Goal: Transaction & Acquisition: Purchase product/service

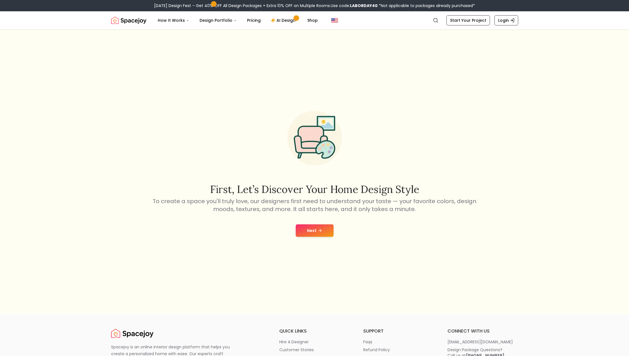
click at [322, 236] on button "Next" at bounding box center [315, 231] width 38 height 12
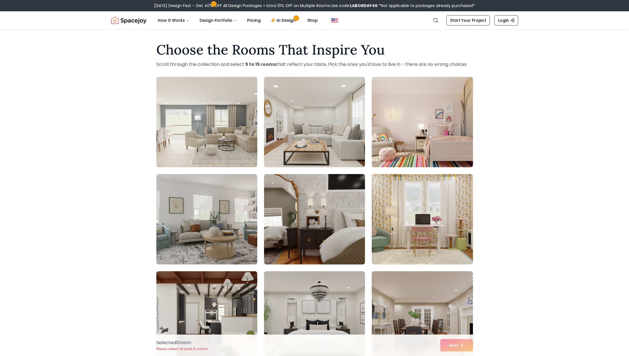
scroll to position [115, 0]
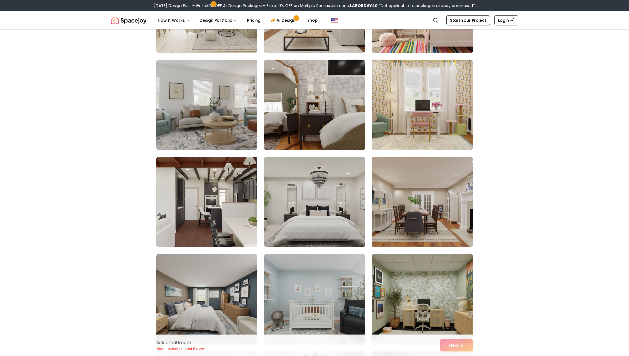
click at [226, 201] on img at bounding box center [207, 202] width 106 height 95
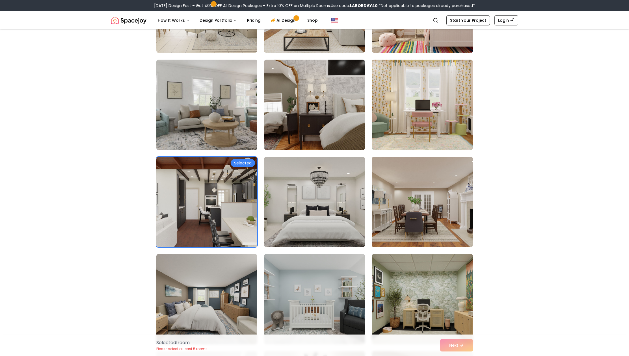
click at [223, 94] on img at bounding box center [207, 104] width 106 height 95
drag, startPoint x: 224, startPoint y: 32, endPoint x: 242, endPoint y: 40, distance: 19.1
click at [224, 32] on img at bounding box center [207, 7] width 106 height 95
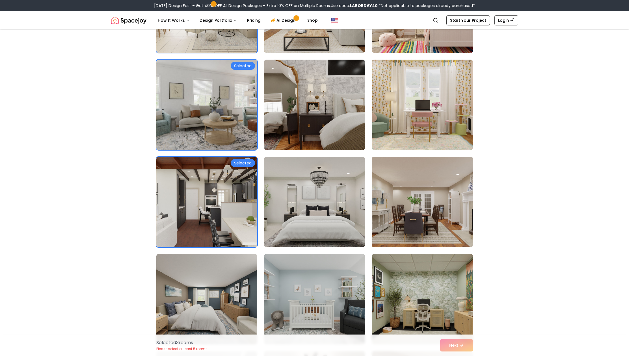
click at [319, 149] on img at bounding box center [314, 105] width 101 height 91
click at [440, 164] on img at bounding box center [422, 202] width 106 height 95
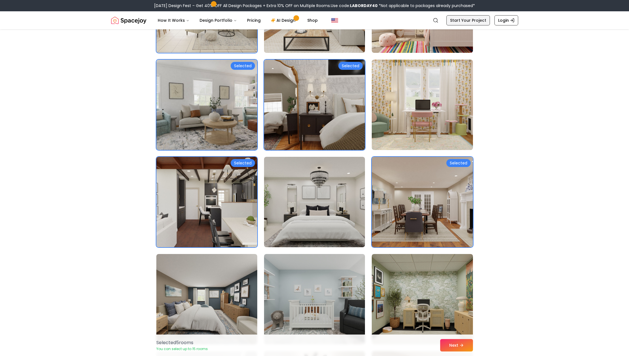
click at [470, 21] on link "Start Your Project" at bounding box center [469, 20] width 44 height 10
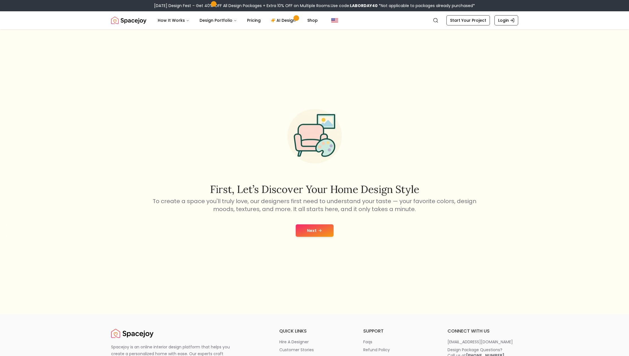
click at [318, 244] on div "First, let’s discover your home design style To create a space you'll truly lov…" at bounding box center [314, 171] width 629 height 285
click at [319, 236] on button "Next" at bounding box center [315, 231] width 38 height 12
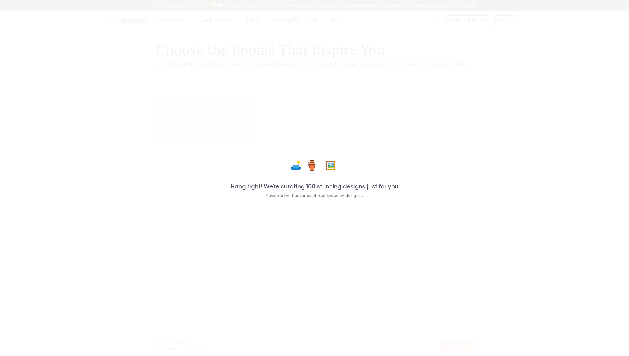
click at [318, 233] on div "🛋️ 🏺 🖼️ Hang tight! We're curating 100 stunning designs just for you Powered by…" at bounding box center [314, 178] width 629 height 356
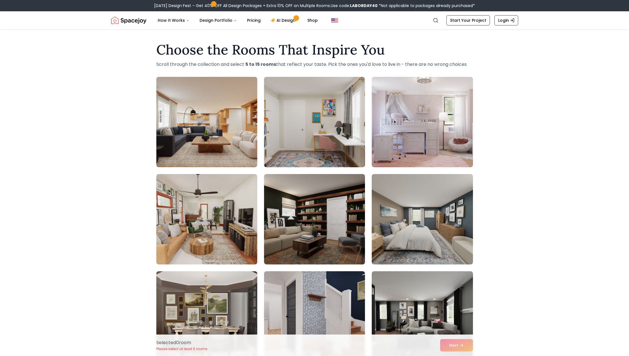
click at [456, 348] on div "Selected 0 room Please select at least 5 rooms Next" at bounding box center [315, 345] width 326 height 21
click at [264, 304] on div at bounding box center [314, 268] width 317 height 382
click at [326, 293] on img at bounding box center [315, 316] width 106 height 95
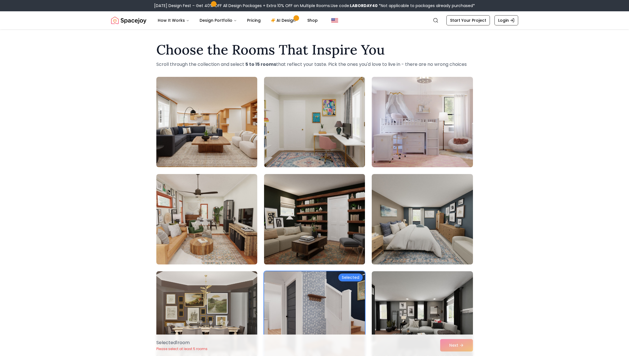
click at [298, 230] on img at bounding box center [315, 219] width 106 height 95
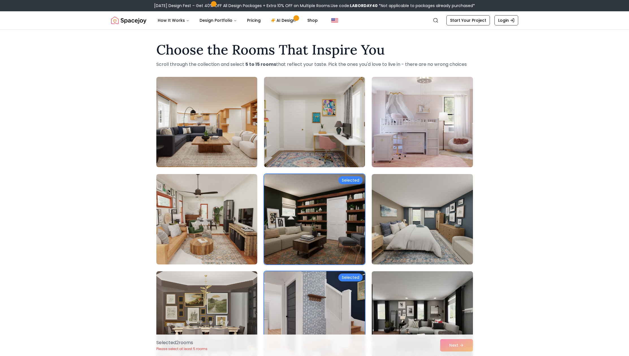
click at [457, 328] on img at bounding box center [422, 316] width 106 height 95
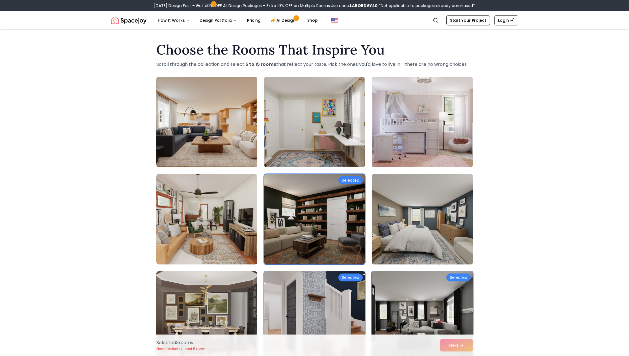
click at [417, 239] on img at bounding box center [422, 219] width 106 height 95
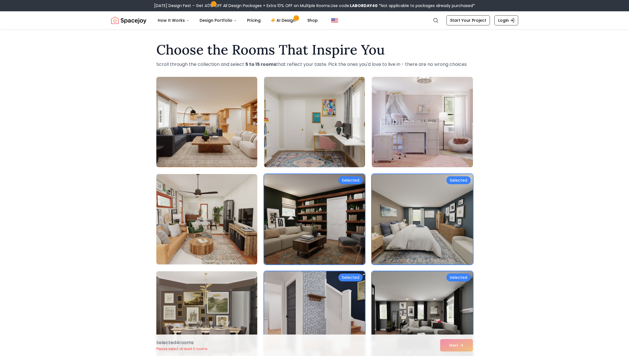
click at [184, 308] on img at bounding box center [207, 316] width 106 height 95
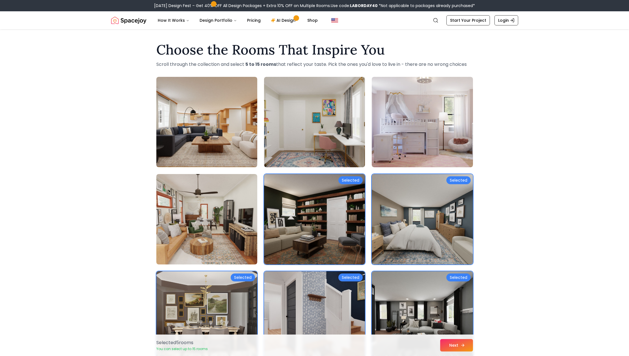
click at [463, 350] on button "Next" at bounding box center [456, 345] width 33 height 12
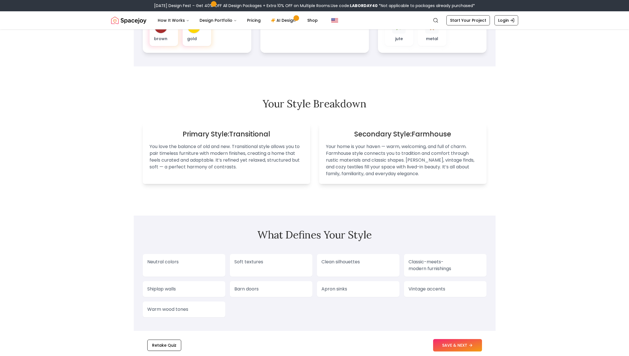
scroll to position [287, 0]
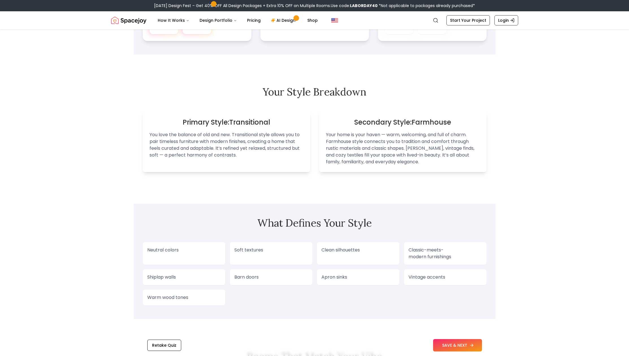
click at [453, 341] on button "SAVE & NEXT" at bounding box center [457, 345] width 49 height 12
click at [453, 342] on button "SAVE & NEXT" at bounding box center [457, 345] width 49 height 12
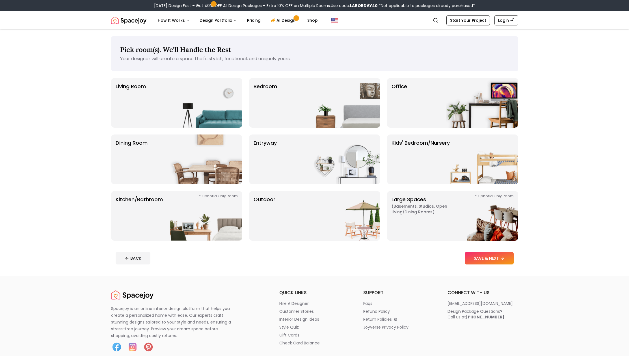
click at [285, 112] on div "Bedroom" at bounding box center [314, 103] width 131 height 50
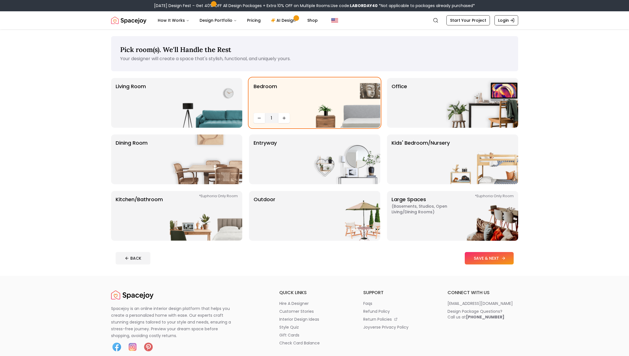
click at [481, 260] on button "SAVE & NEXT" at bounding box center [489, 258] width 49 height 12
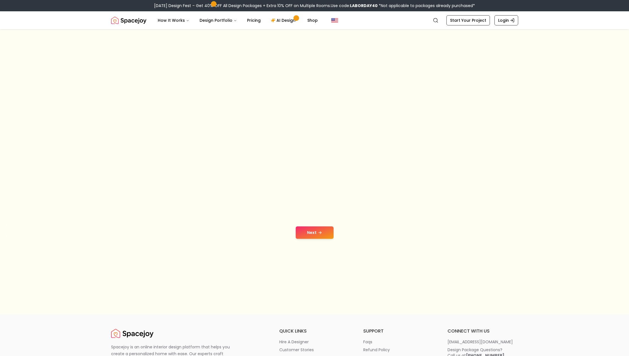
scroll to position [115, 0]
